Goal: Task Accomplishment & Management: Use online tool/utility

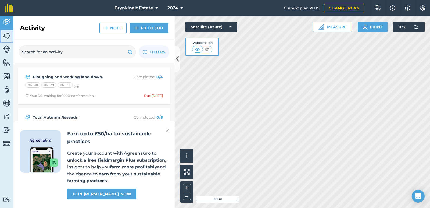
click at [4, 35] on img at bounding box center [7, 36] width 8 height 8
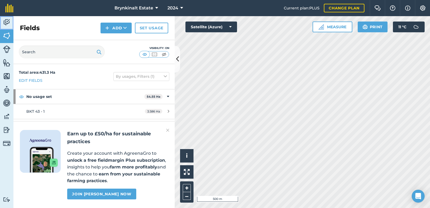
click at [6, 25] on img at bounding box center [7, 22] width 8 height 8
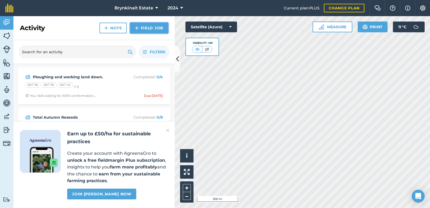
click at [137, 28] on img at bounding box center [137, 28] width 4 height 6
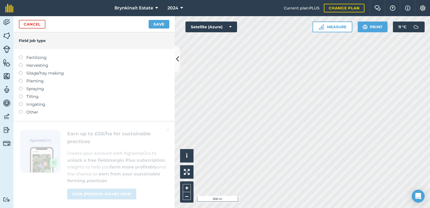
click at [21, 71] on label at bounding box center [23, 71] width 8 height 0
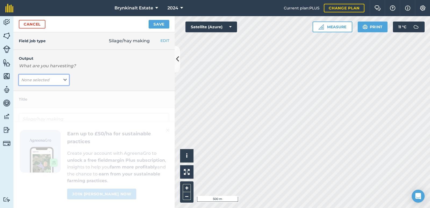
click at [61, 81] on button "None selected" at bounding box center [44, 79] width 50 height 11
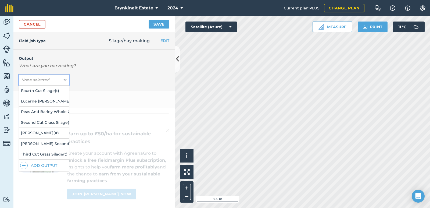
scroll to position [47, 0]
click at [51, 149] on button "Third Cut Grass Silage ( t )" at bounding box center [44, 154] width 50 height 10
type input "Silage/hay making Third Cut Grass Silage"
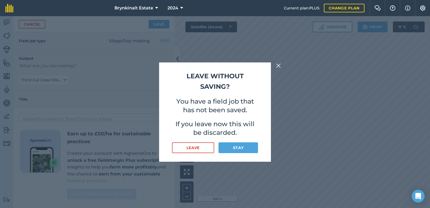
click at [279, 66] on img at bounding box center [278, 65] width 5 height 6
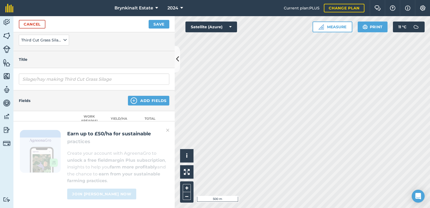
scroll to position [54, 0]
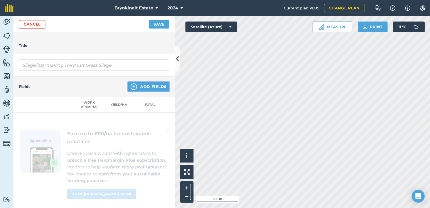
click at [147, 85] on button "Add Fields" at bounding box center [148, 87] width 41 height 10
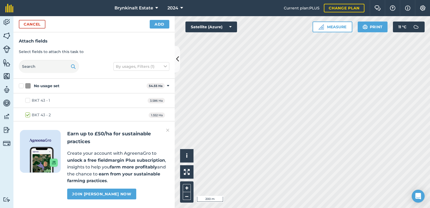
checkbox input "true"
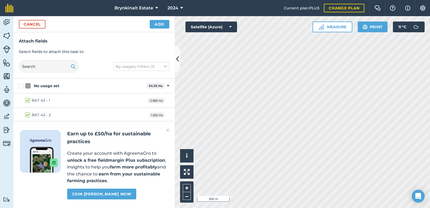
checkbox input "true"
checkbox input "false"
checkbox input "true"
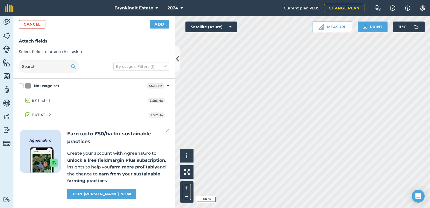
checkbox input "true"
click at [159, 24] on button "Add" at bounding box center [160, 24] width 20 height 9
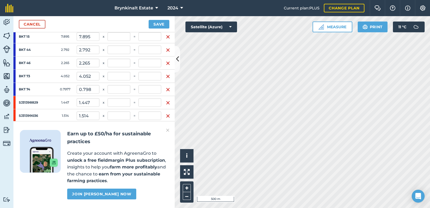
scroll to position [235, 0]
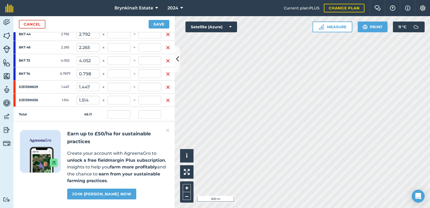
click at [167, 130] on img at bounding box center [167, 130] width 3 height 6
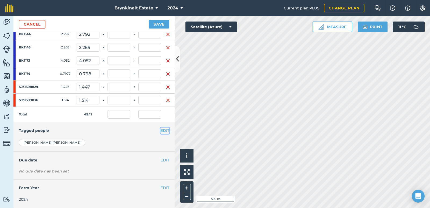
click at [160, 127] on button "EDIT" at bounding box center [164, 130] width 9 height 6
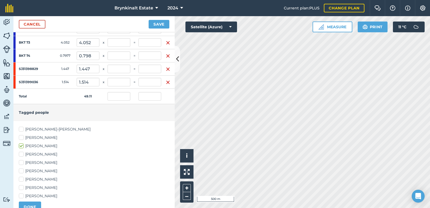
scroll to position [262, 0]
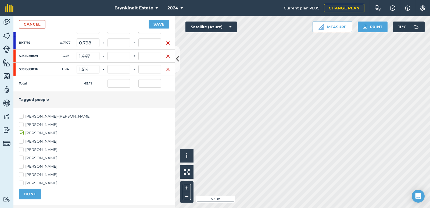
click at [35, 168] on label "Rob Manford" at bounding box center [94, 166] width 151 height 6
click at [22, 167] on input "Rob Manford" at bounding box center [20, 164] width 3 height 3
checkbox input "true"
click at [33, 192] on button "DONE" at bounding box center [30, 193] width 22 height 11
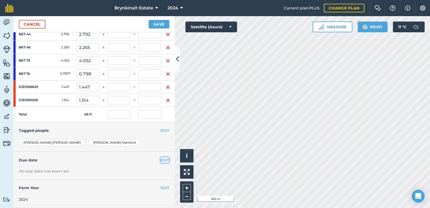
click at [160, 157] on button "EDIT" at bounding box center [164, 160] width 9 height 6
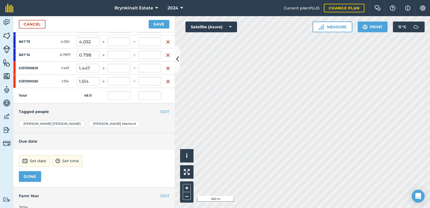
scroll to position [262, 0]
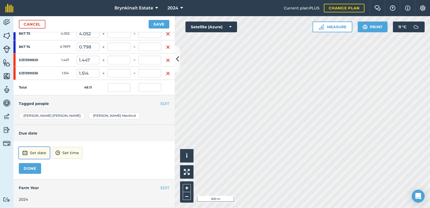
click at [40, 151] on button "Set date" at bounding box center [34, 153] width 31 height 12
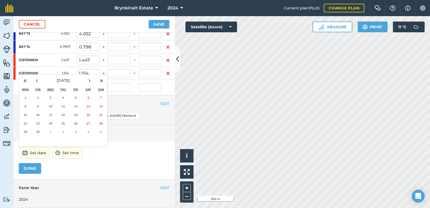
click at [51, 122] on abbr "24" at bounding box center [50, 123] width 3 height 3
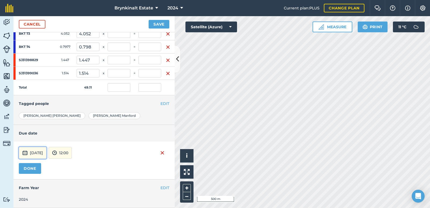
click at [44, 147] on button "24th Sep 2025" at bounding box center [33, 153] width 28 height 12
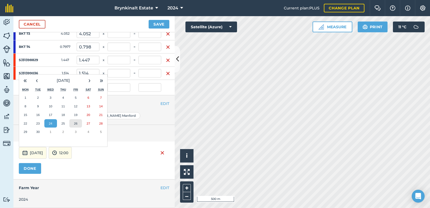
click at [77, 122] on abbr "26" at bounding box center [75, 123] width 3 height 3
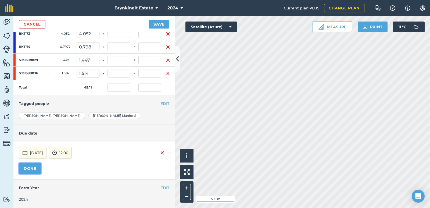
click at [36, 163] on button "DONE" at bounding box center [30, 168] width 22 height 11
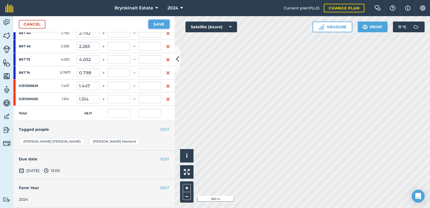
click at [160, 25] on button "Save" at bounding box center [159, 24] width 21 height 9
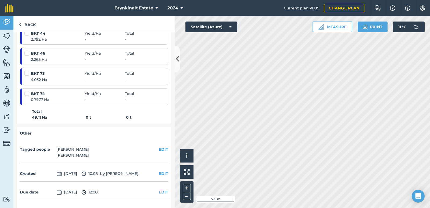
scroll to position [325, 0]
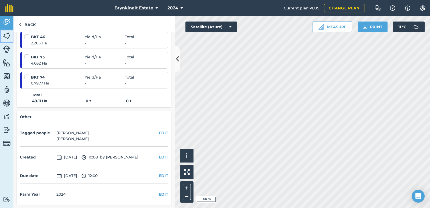
click at [9, 34] on img at bounding box center [7, 36] width 8 height 8
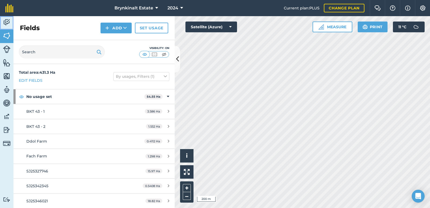
click at [1, 24] on link "Activity" at bounding box center [6, 22] width 13 height 13
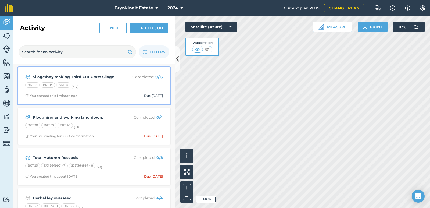
click at [98, 90] on div "Silage/hay making Third Cut Grass Silage Completed : 0 / 13 BKT 12 BKT 14 BKT 1…" at bounding box center [94, 85] width 146 height 31
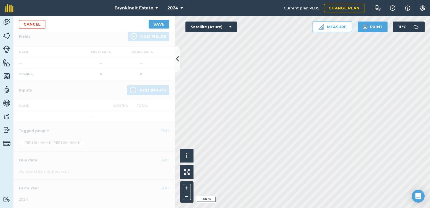
scroll to position [1, 0]
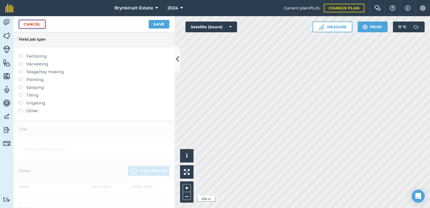
click at [31, 26] on link "Cancel" at bounding box center [32, 24] width 27 height 9
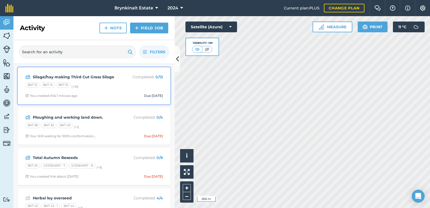
click at [50, 78] on strong "Silage/hay making Third Cut Grass Silage" at bounding box center [75, 77] width 85 height 6
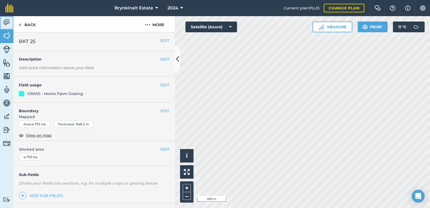
click at [5, 28] on link "Activity" at bounding box center [6, 22] width 13 height 13
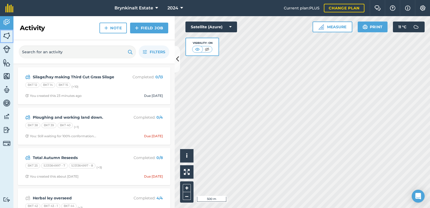
click at [9, 33] on img at bounding box center [7, 36] width 8 height 8
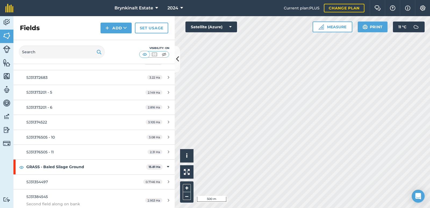
scroll to position [645, 0]
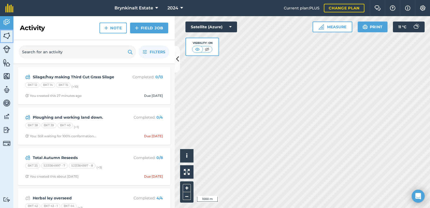
click at [4, 35] on img at bounding box center [7, 36] width 8 height 8
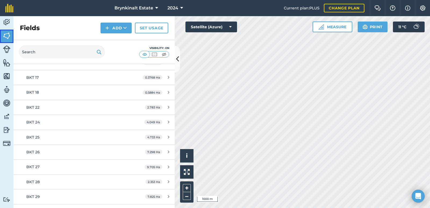
scroll to position [860, 0]
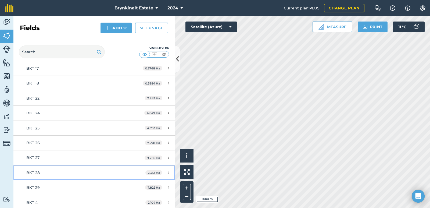
click at [76, 175] on div "BKT 28" at bounding box center [76, 173] width 101 height 6
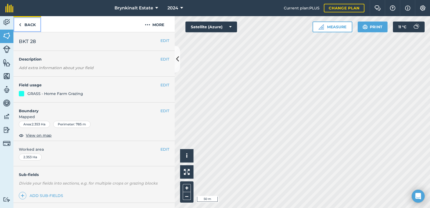
click at [24, 23] on link "Back" at bounding box center [27, 24] width 28 height 16
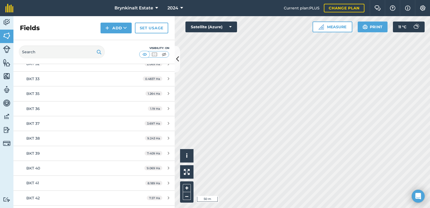
scroll to position [1425, 0]
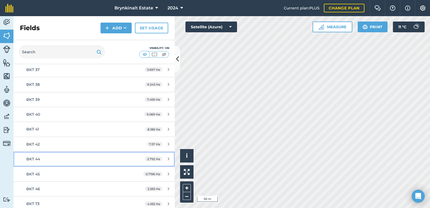
click at [67, 163] on link "BKT 44 2.792 Ha" at bounding box center [93, 159] width 161 height 15
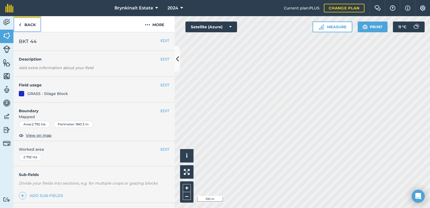
click at [37, 23] on link "Back" at bounding box center [27, 24] width 28 height 16
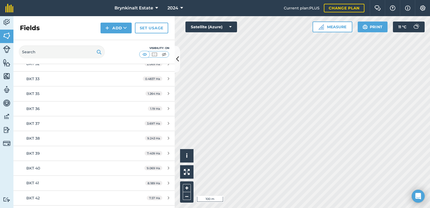
scroll to position [1425, 0]
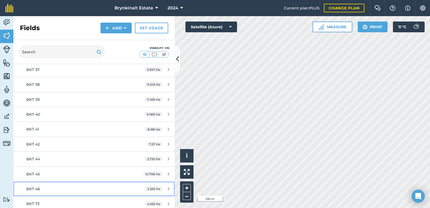
click at [61, 190] on div "BKT 46" at bounding box center [76, 189] width 101 height 6
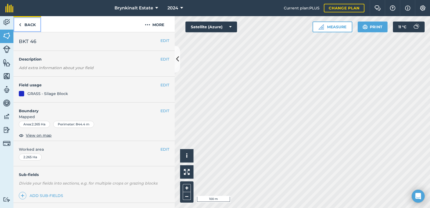
click at [33, 24] on link "Back" at bounding box center [27, 24] width 28 height 16
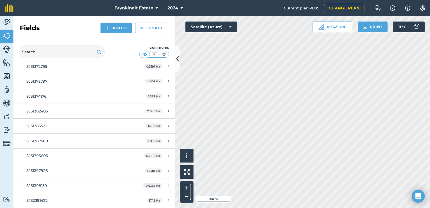
scroll to position [2000, 0]
